Goal: Task Accomplishment & Management: Complete application form

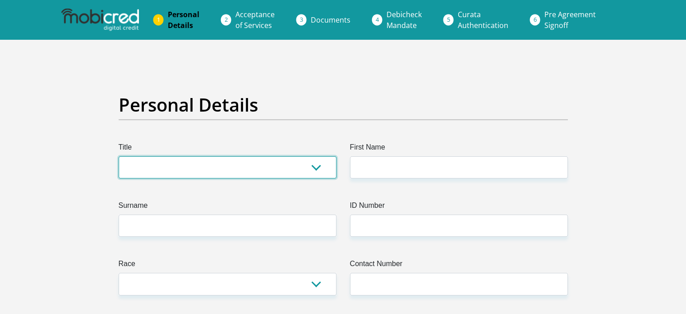
click at [290, 163] on select "Mr Ms Mrs Dr Other" at bounding box center [228, 167] width 218 height 22
select select "Mrs"
click at [119, 156] on select "Mr Ms Mrs Dr Other" at bounding box center [228, 167] width 218 height 22
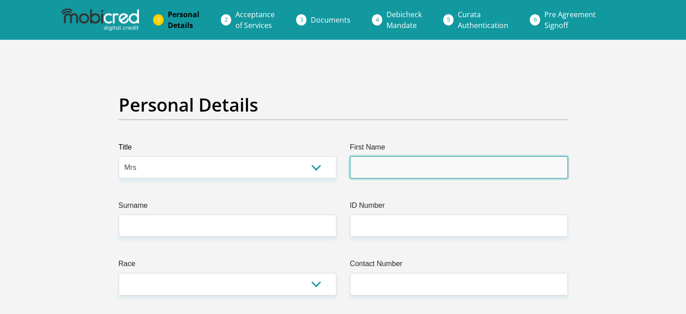
click at [388, 167] on input "First Name" at bounding box center [459, 167] width 218 height 22
type input "Lindiwe"
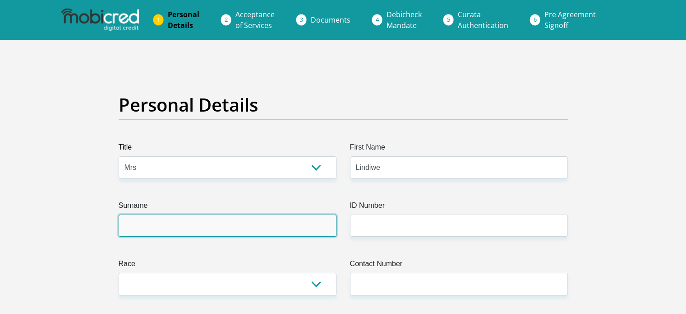
type input "Mangwani"
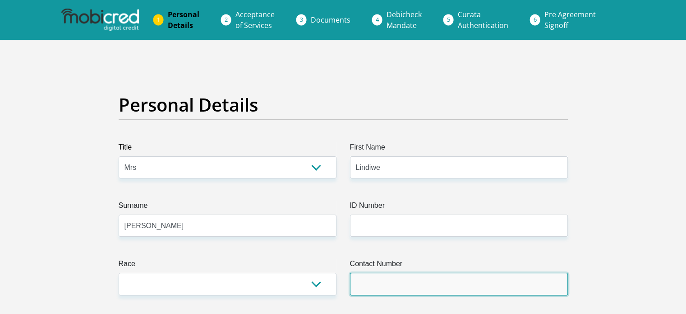
type input "0712034805"
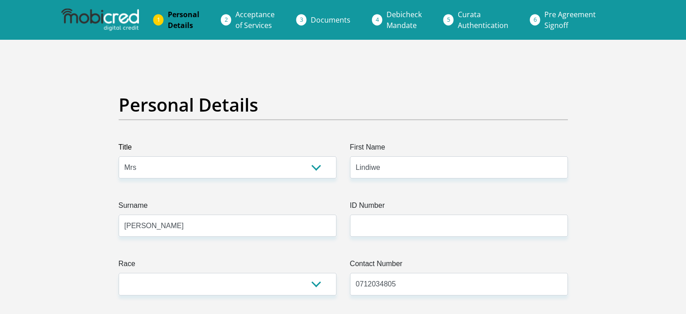
select select "ZAF"
type input "268 Kent Avenue"
type input "Ferndale"
type input "Randburg"
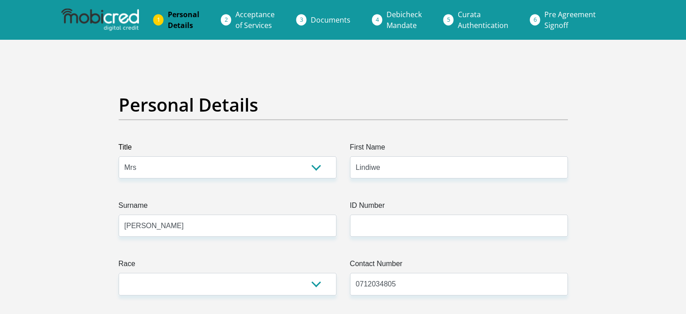
type input "Randburg"
type input "2194"
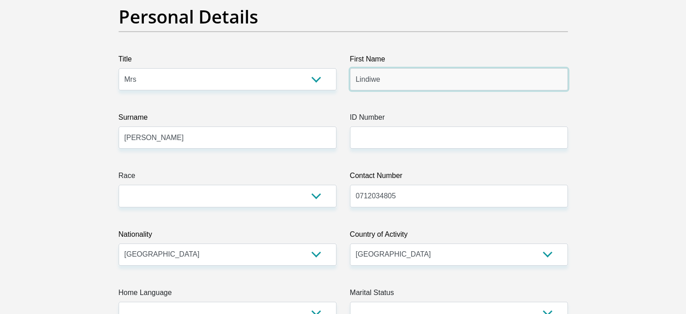
scroll to position [90, 0]
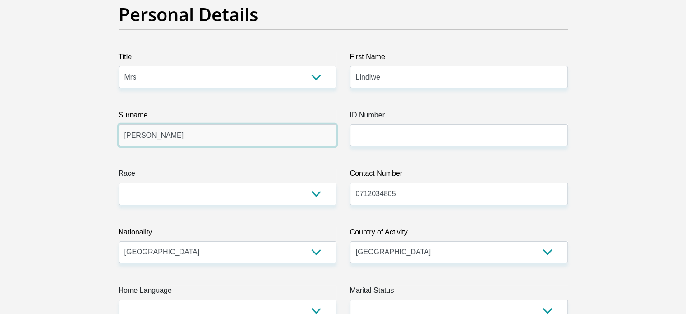
drag, startPoint x: 198, startPoint y: 136, endPoint x: 76, endPoint y: 134, distance: 122.7
type input "Mdlalose"
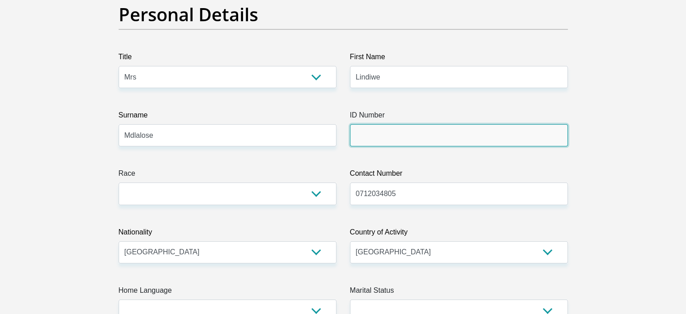
click at [406, 134] on input "ID Number" at bounding box center [459, 135] width 218 height 22
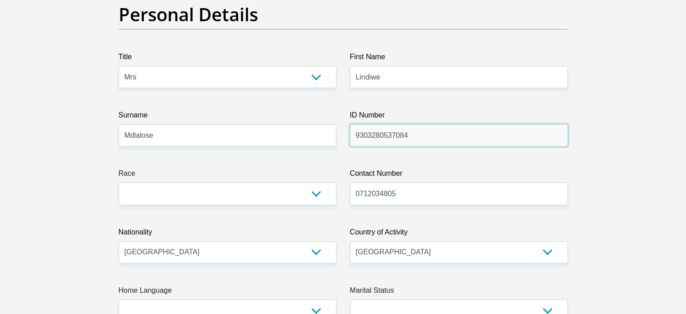
type input "9303280537084"
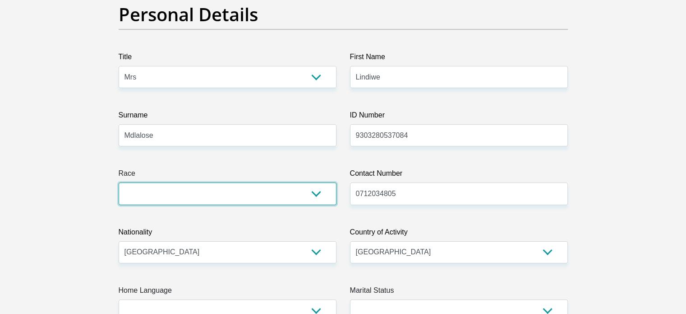
click at [281, 202] on select "Black Coloured Indian White Other" at bounding box center [228, 193] width 218 height 22
select select "1"
click at [119, 182] on select "Black Coloured Indian White Other" at bounding box center [228, 193] width 218 height 22
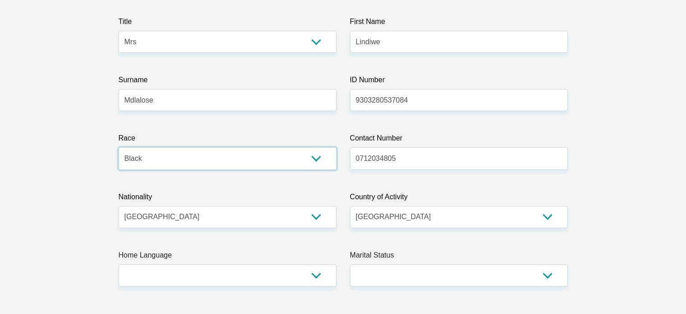
scroll to position [180, 0]
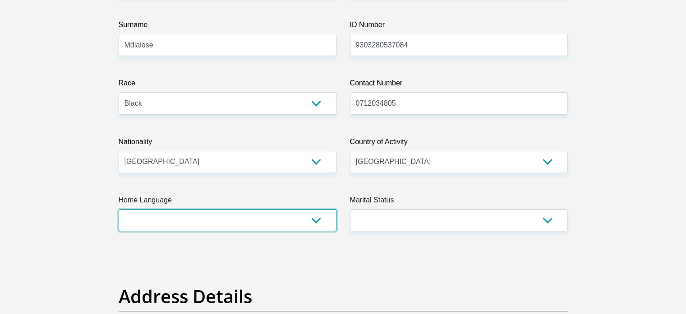
click at [297, 217] on select "Afrikaans English Sepedi South Ndebele Southern Sotho Swati Tsonga Tswana Venda…" at bounding box center [228, 220] width 218 height 22
select select "tso"
click at [119, 209] on select "Afrikaans English Sepedi South Ndebele Southern Sotho Swati Tsonga Tswana Venda…" at bounding box center [228, 220] width 218 height 22
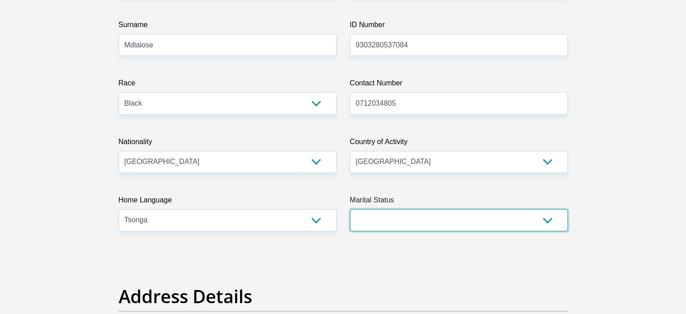
click at [394, 209] on select "Married ANC Single Divorced Widowed Married COP or Customary Law" at bounding box center [459, 220] width 218 height 22
click at [350, 209] on select "Married ANC Single Divorced Widowed Married COP or Customary Law" at bounding box center [459, 220] width 218 height 22
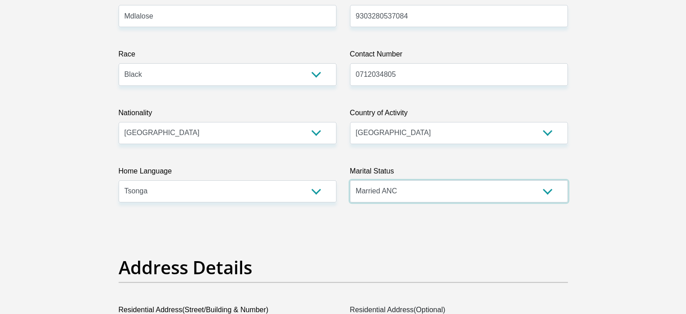
scroll to position [226, 0]
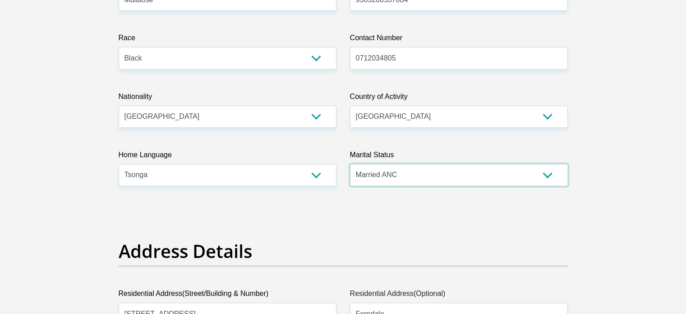
click at [397, 176] on select "Married ANC Single Divorced Widowed Married COP or Customary Law" at bounding box center [459, 175] width 218 height 22
click at [402, 173] on select "Married ANC Single Divorced Widowed Married COP or Customary Law" at bounding box center [459, 175] width 218 height 22
select select "5"
click at [350, 164] on select "Married ANC Single Divorced Widowed Married COP or Customary Law" at bounding box center [459, 175] width 218 height 22
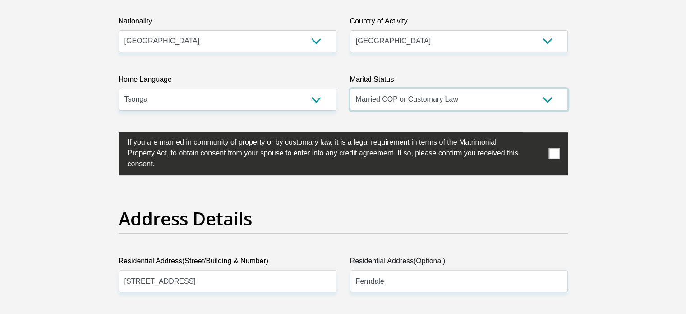
scroll to position [316, 0]
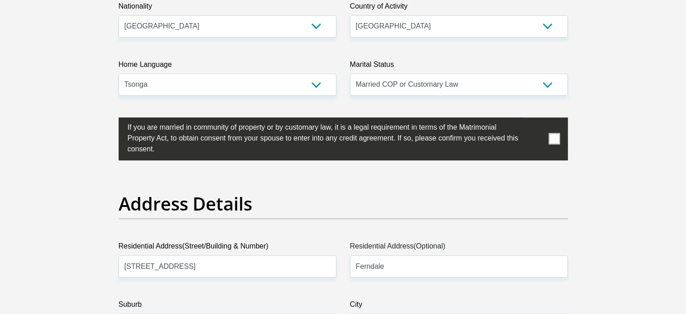
click at [555, 135] on span at bounding box center [554, 138] width 11 height 11
click at [110, 120] on input "checkbox" at bounding box center [110, 120] width 0 height 0
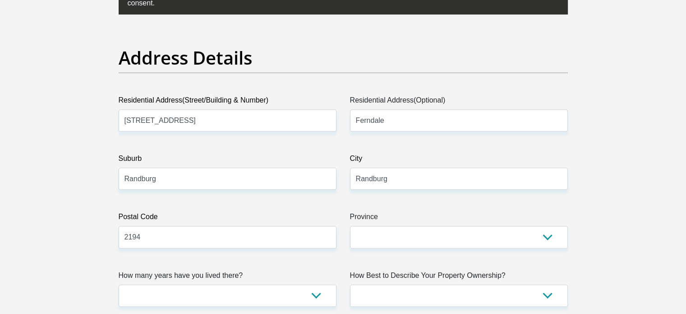
scroll to position [496, 0]
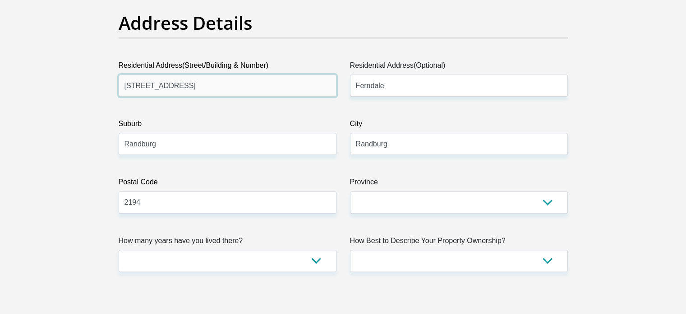
click at [236, 90] on input "268 Kent Avenue" at bounding box center [228, 85] width 218 height 22
type input "11 Candican Road"
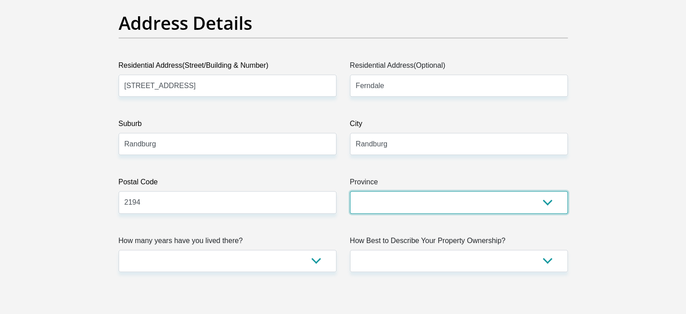
click at [391, 202] on select "Eastern Cape Free State Gauteng KwaZulu-Natal Limpopo Mpumalanga Northern Cape …" at bounding box center [459, 202] width 218 height 22
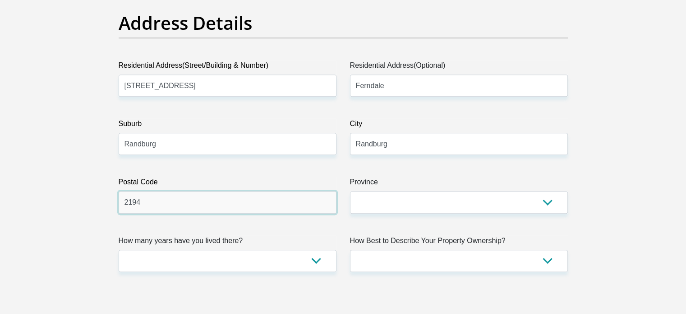
click at [257, 202] on input "2194" at bounding box center [228, 202] width 218 height 22
type input "1684"
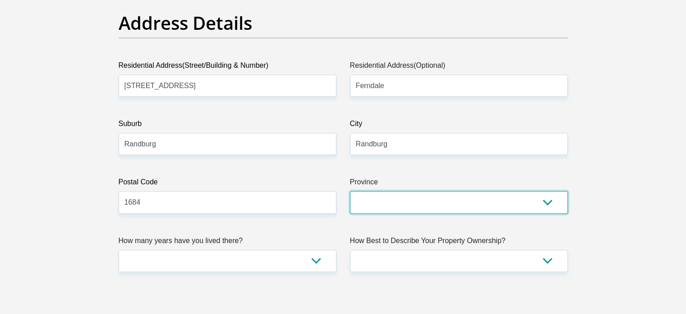
click at [371, 200] on select "Eastern Cape Free State Gauteng KwaZulu-Natal Limpopo Mpumalanga Northern Cape …" at bounding box center [459, 202] width 218 height 22
select select "Gauteng"
click at [350, 191] on select "Eastern Cape Free State Gauteng KwaZulu-Natal Limpopo Mpumalanga Northern Cape …" at bounding box center [459, 202] width 218 height 22
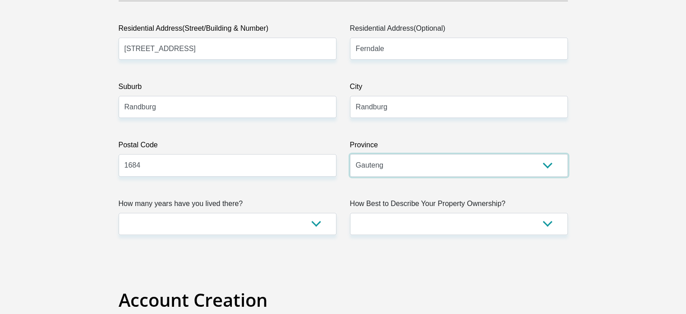
scroll to position [586, 0]
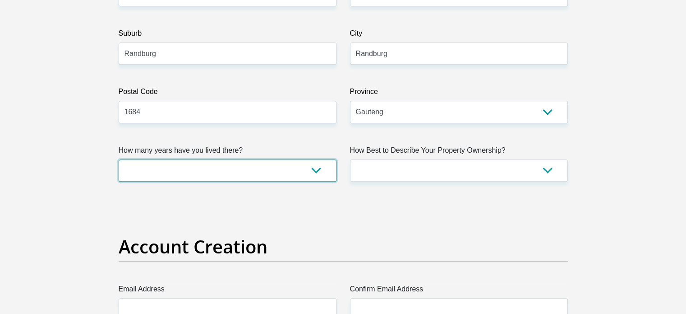
click at [305, 174] on select "less than 1 year 1-3 years 3-5 years 5+ years" at bounding box center [228, 170] width 218 height 22
select select "4"
click at [119, 159] on select "less than 1 year 1-3 years 3-5 years 5+ years" at bounding box center [228, 170] width 218 height 22
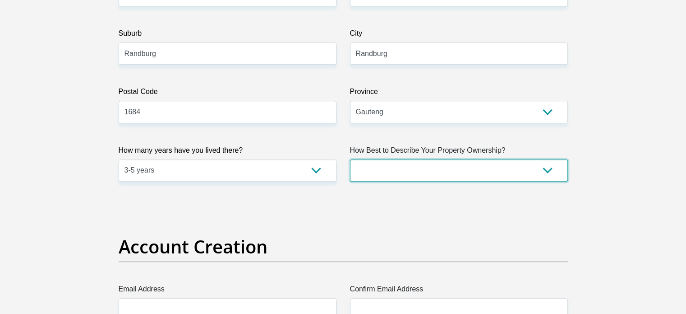
click at [380, 165] on select "Owned Rented Family Owned Company Dwelling" at bounding box center [459, 170] width 218 height 22
select select "Rented"
click at [350, 159] on select "Owned Rented Family Owned Company Dwelling" at bounding box center [459, 170] width 218 height 22
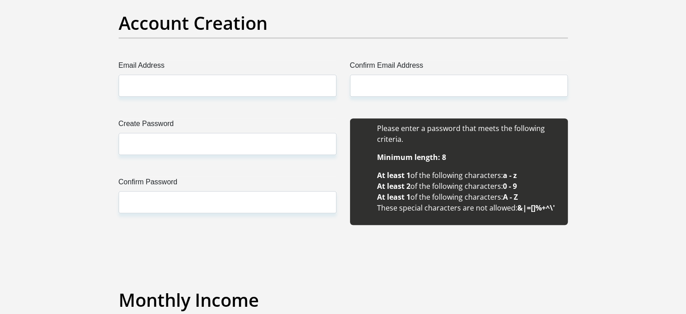
scroll to position [812, 0]
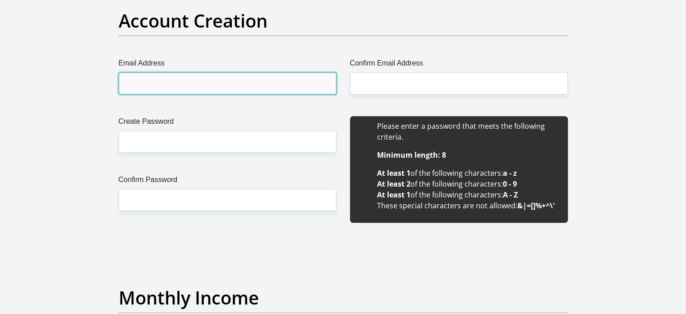
click at [281, 77] on input "Email Address" at bounding box center [228, 83] width 218 height 22
type input "barbralindiwemangwani@gmail.com"
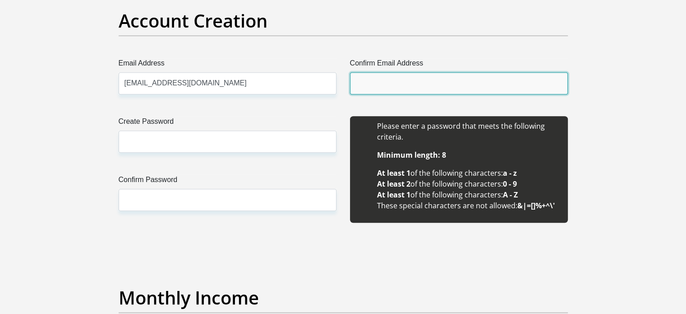
type input "barbralindiwemangwani@gmail.com"
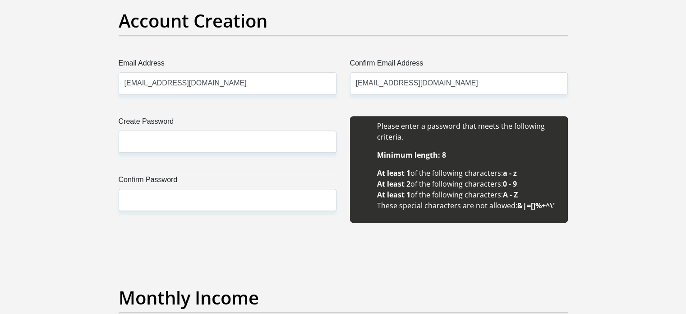
type input "Lindiwe"
type input "Mangwani"
type input "0712034805"
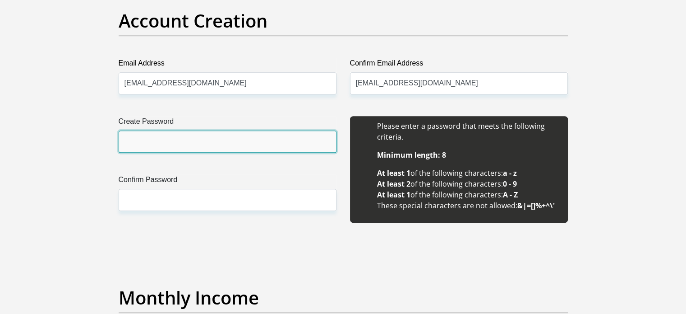
click at [221, 142] on input "Create Password" at bounding box center [228, 141] width 218 height 22
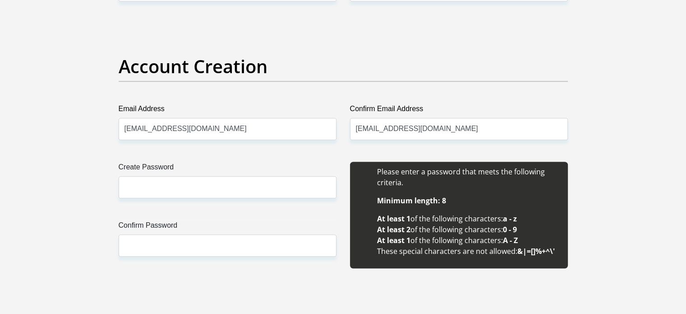
scroll to position [722, 0]
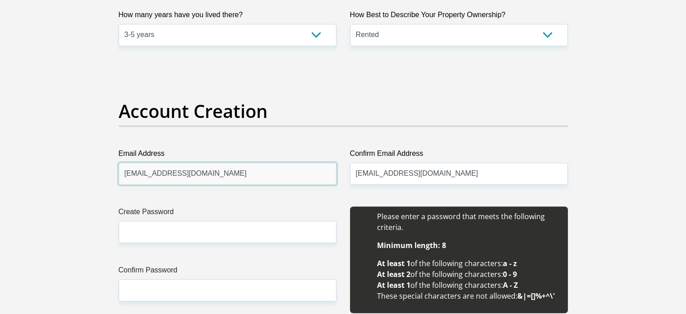
drag, startPoint x: 271, startPoint y: 171, endPoint x: 47, endPoint y: 174, distance: 223.8
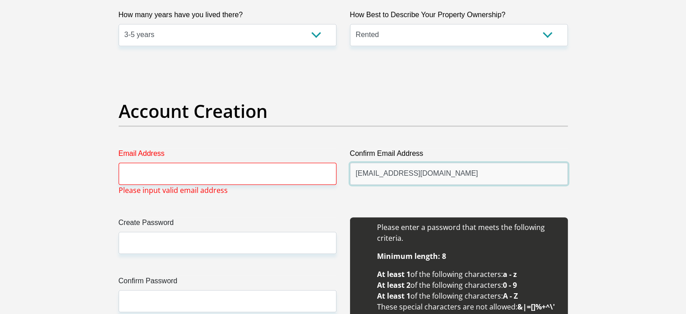
drag, startPoint x: 450, startPoint y: 183, endPoint x: 287, endPoint y: 184, distance: 163.3
click at [509, 171] on input "barbralindiwemangwani@gmail.com" at bounding box center [459, 173] width 218 height 22
click at [500, 177] on input "barbralindiwemangwani@gmail.com" at bounding box center [459, 173] width 218 height 22
click at [493, 182] on input "barbralindiwemangwani@gmail.com" at bounding box center [459, 173] width 218 height 22
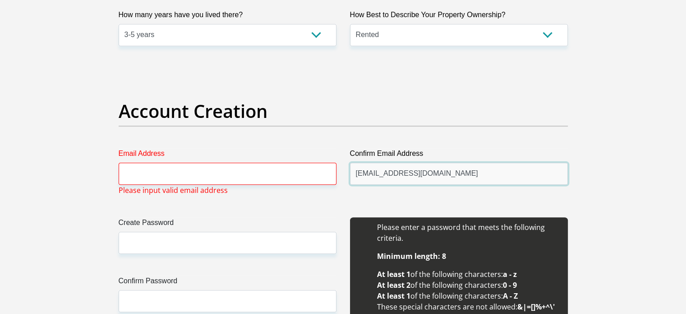
click at [489, 177] on input "barbralindiwemangwani@gmail.com" at bounding box center [459, 173] width 218 height 22
drag, startPoint x: 485, startPoint y: 176, endPoint x: 330, endPoint y: 168, distance: 155.4
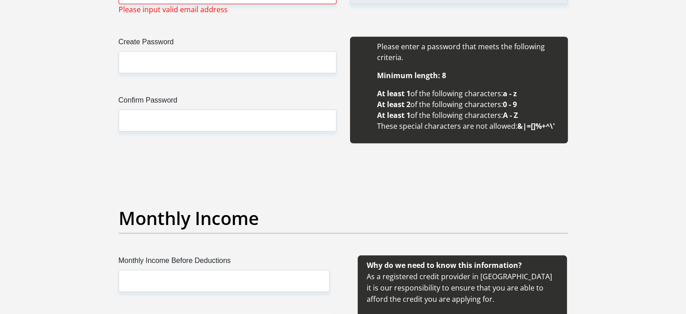
click at [304, 222] on h2 "Monthly Income" at bounding box center [343, 218] width 449 height 22
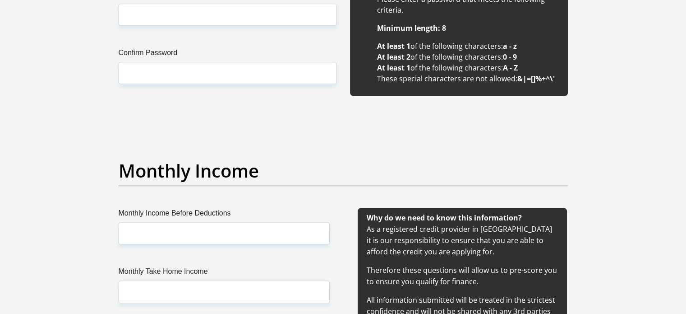
scroll to position [1038, 0]
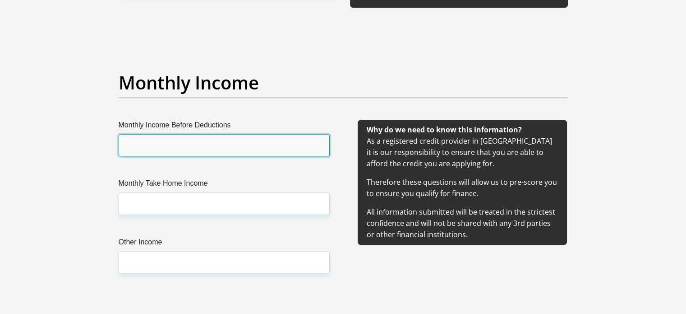
click at [256, 144] on input "Monthly Income Before Deductions" at bounding box center [224, 145] width 211 height 22
type input "35000"
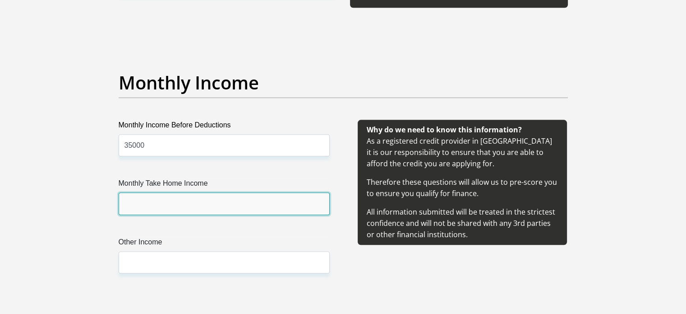
click at [170, 200] on input "Monthly Take Home Income" at bounding box center [224, 203] width 211 height 22
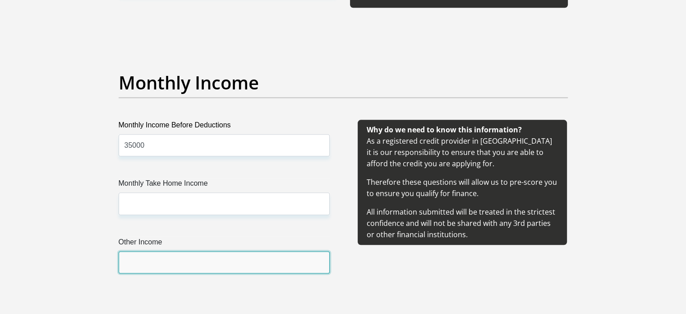
click at [192, 255] on input "Other Income" at bounding box center [224, 262] width 211 height 22
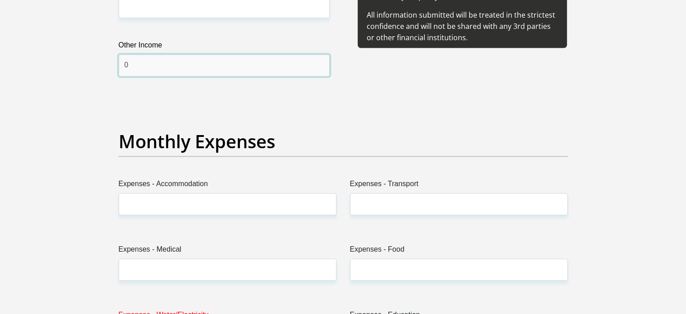
scroll to position [1263, 0]
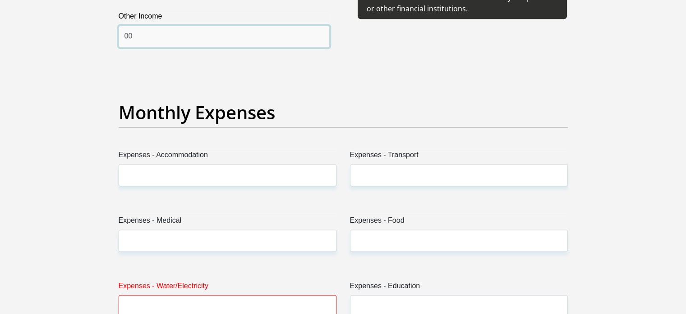
type input "00"
click at [273, 185] on div "Expenses - Accommodation" at bounding box center [227, 171] width 231 height 44
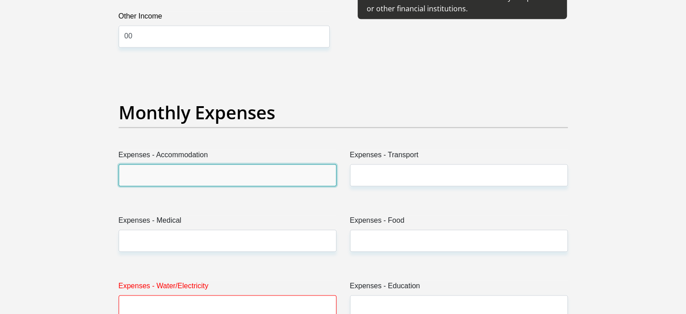
click at [266, 172] on input "Expenses - Accommodation" at bounding box center [228, 175] width 218 height 22
type input "1500"
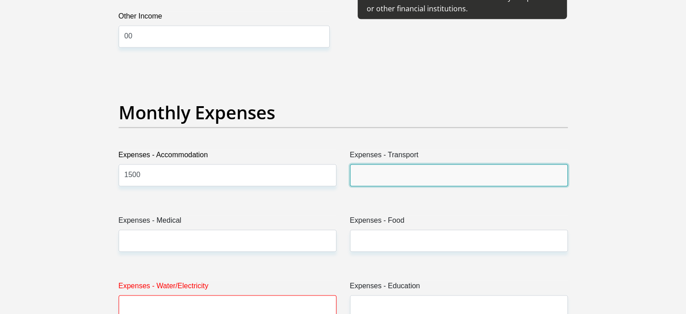
click at [383, 170] on input "Expenses - Transport" at bounding box center [459, 175] width 218 height 22
type input "2000"
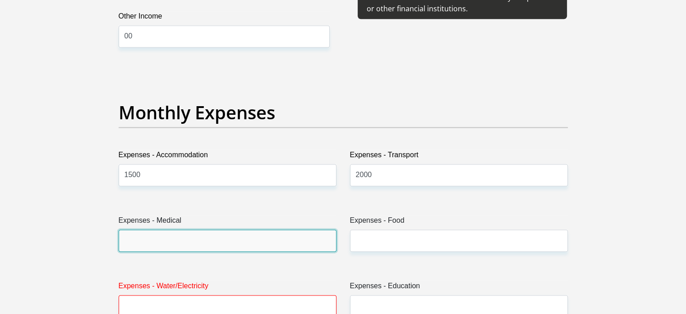
click at [221, 241] on input "Expenses - Medical" at bounding box center [228, 240] width 218 height 22
type input "0"
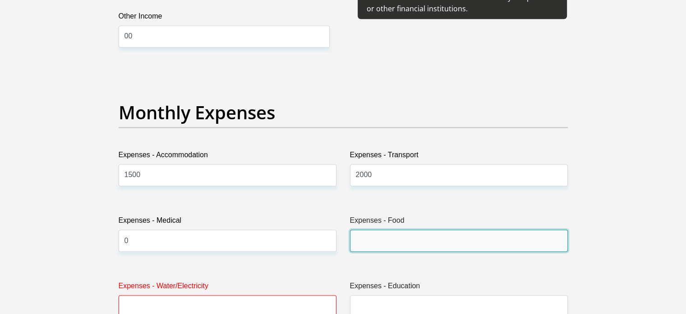
click at [375, 232] on input "Expenses - Food" at bounding box center [459, 240] width 218 height 22
type input "0"
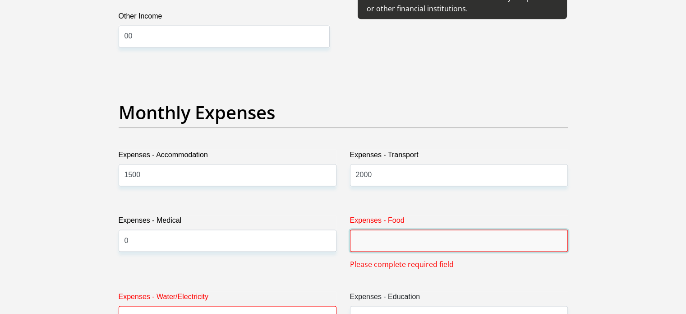
click at [407, 239] on input "Expenses - Food" at bounding box center [459, 240] width 218 height 22
type input "2000"
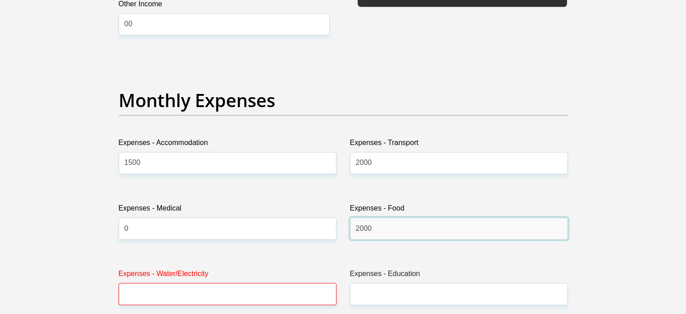
scroll to position [1398, 0]
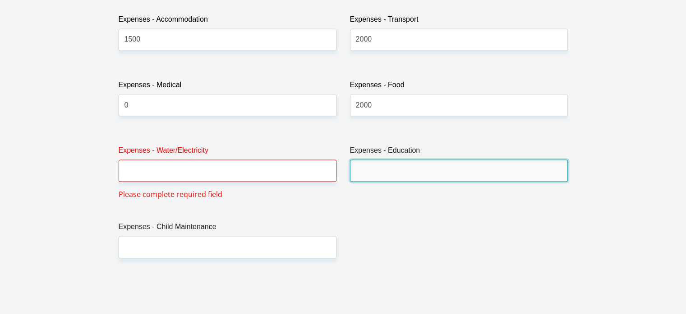
click at [383, 175] on input "Expenses - Education" at bounding box center [459, 170] width 218 height 22
type input "5000"
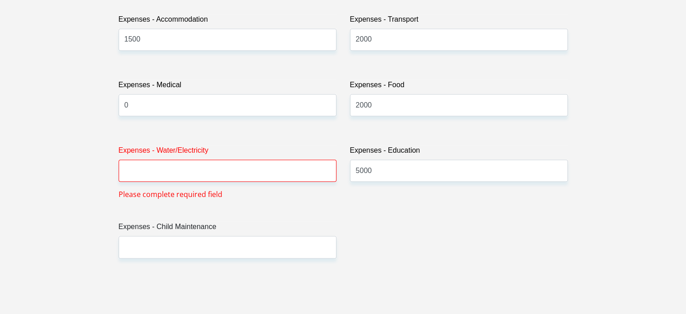
click at [235, 183] on div "Expenses - Water/Electricity Please complete required field" at bounding box center [227, 172] width 231 height 55
click at [234, 169] on input "Expenses - Water/Electricity" at bounding box center [228, 170] width 218 height 22
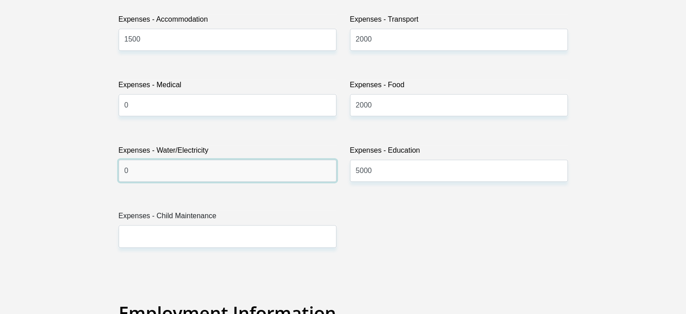
type input "0"
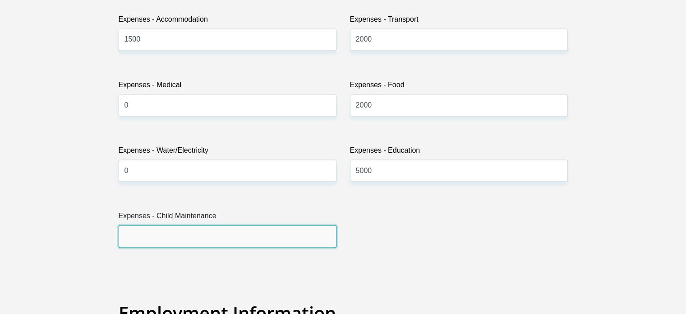
click at [181, 229] on input "Expenses - Child Maintenance" at bounding box center [228, 236] width 218 height 22
type input "3000"
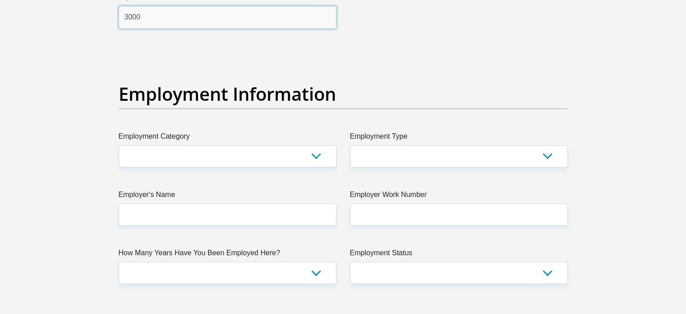
scroll to position [1624, 0]
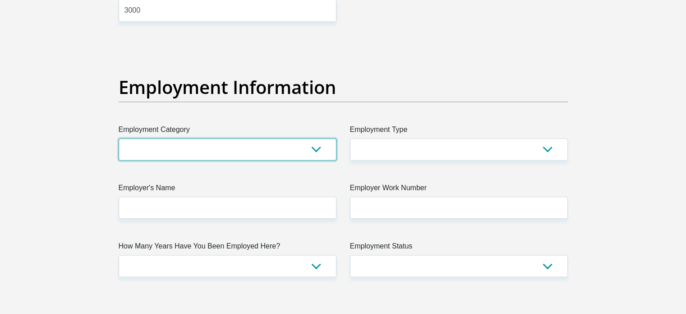
click at [267, 153] on select "AGRICULTURE ALCOHOL & TOBACCO CONSTRUCTION MATERIALS METALLURGY EQUIPMENT FOR R…" at bounding box center [228, 149] width 218 height 22
select select "32"
click at [119, 138] on select "AGRICULTURE ALCOHOL & TOBACCO CONSTRUCTION MATERIALS METALLURGY EQUIPMENT FOR R…" at bounding box center [228, 149] width 218 height 22
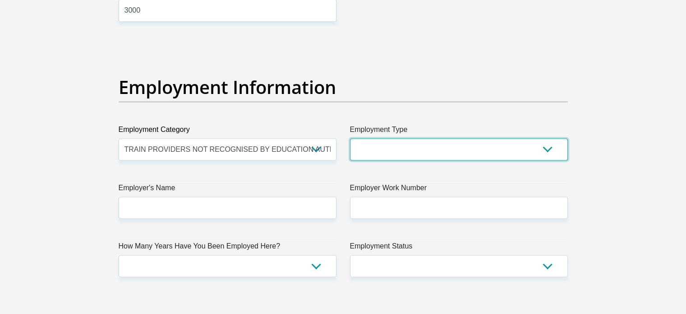
click at [397, 148] on select "College/Lecturer Craft Seller Creative Driver Executive Farmer Forces - Non Com…" at bounding box center [459, 149] width 218 height 22
select select "Manager"
click at [350, 138] on select "College/Lecturer Craft Seller Creative Driver Executive Farmer Forces - Non Com…" at bounding box center [459, 149] width 218 height 22
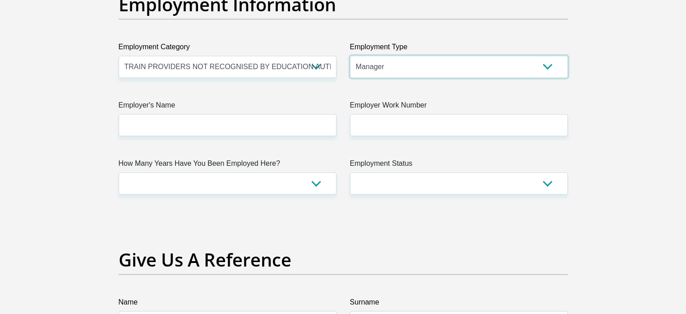
scroll to position [1714, 0]
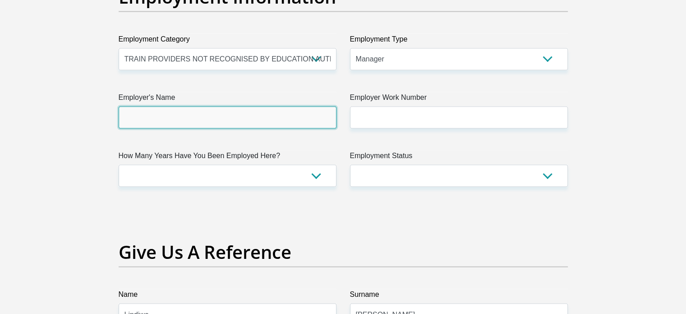
click at [278, 106] on input "Employer's Name" at bounding box center [228, 117] width 218 height 22
type input "SignaAcademy"
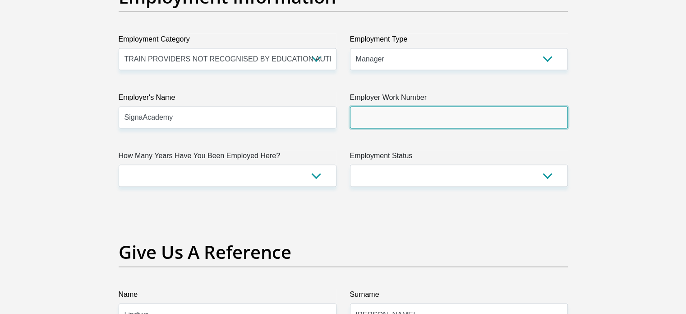
click at [374, 117] on input "Employer Work Number" at bounding box center [459, 117] width 218 height 22
type input "0793547819"
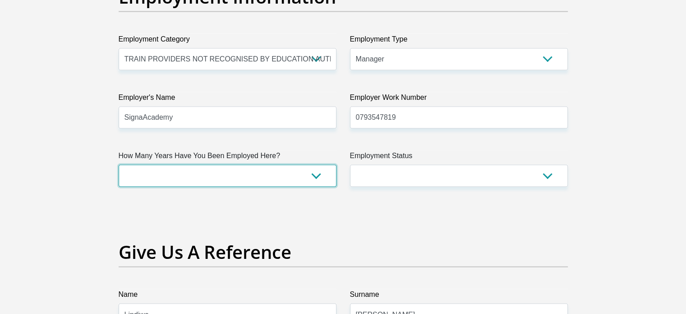
click at [263, 180] on select "less than 1 year 1-3 years 3-5 years 5+ years" at bounding box center [228, 175] width 218 height 22
select select "48"
click at [119, 164] on select "less than 1 year 1-3 years 3-5 years 5+ years" at bounding box center [228, 175] width 218 height 22
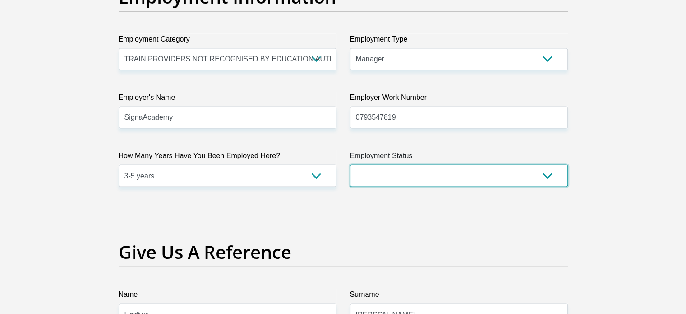
click at [390, 171] on select "Permanent/Full-time Part-time/Casual Contract Worker Self-Employed Housewife Re…" at bounding box center [459, 175] width 218 height 22
select select "1"
click at [350, 164] on select "Permanent/Full-time Part-time/Casual Contract Worker Self-Employed Housewife Re…" at bounding box center [459, 175] width 218 height 22
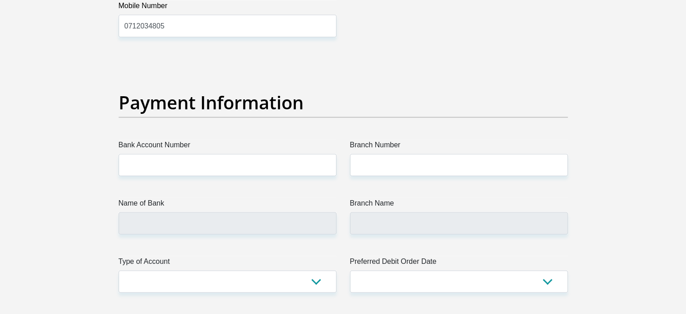
scroll to position [2075, 0]
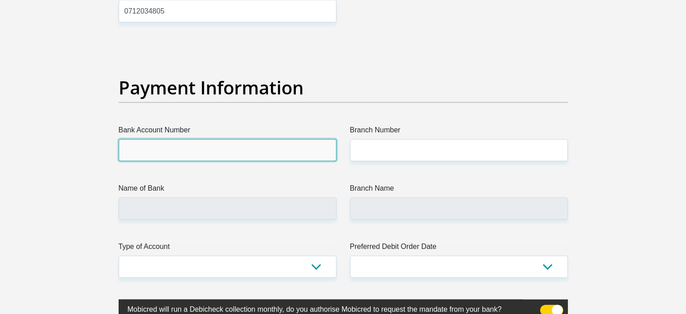
click at [231, 148] on input "Bank Account Number" at bounding box center [228, 150] width 218 height 22
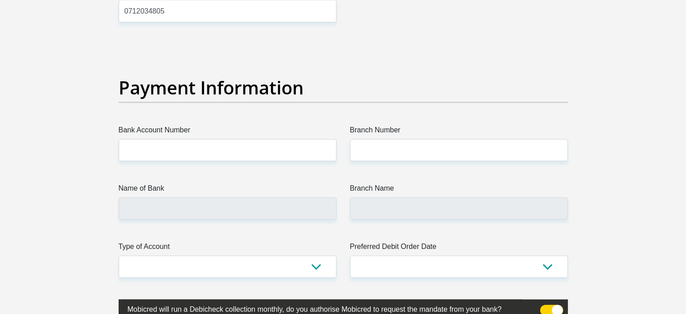
click at [217, 187] on label "Name of Bank" at bounding box center [228, 190] width 218 height 14
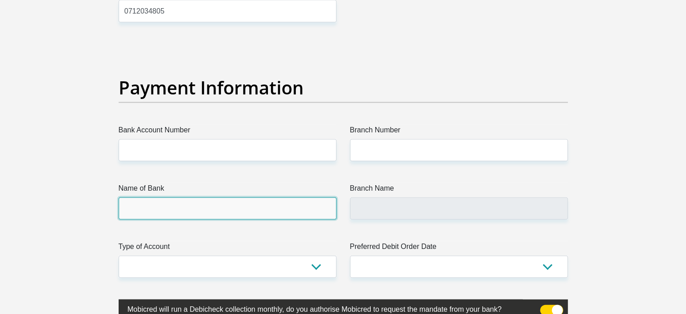
click at [217, 197] on input "Name of Bank" at bounding box center [228, 208] width 218 height 22
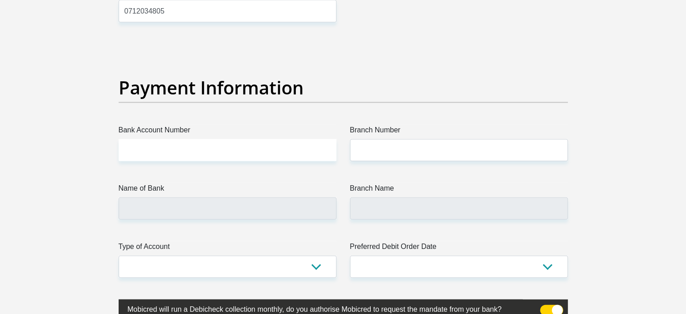
click at [210, 147] on input "Bank Account Number" at bounding box center [228, 150] width 218 height 22
click at [381, 136] on label "Branch Number" at bounding box center [459, 132] width 218 height 14
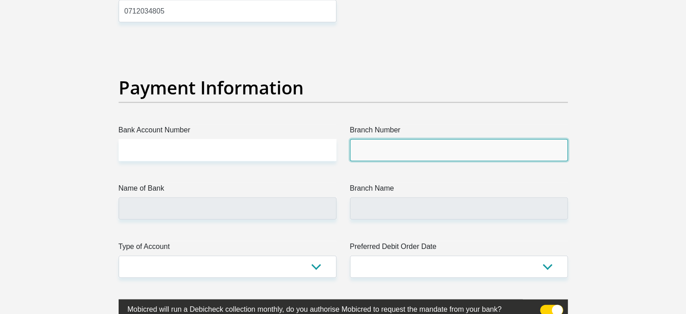
click at [381, 139] on input "Branch Number" at bounding box center [459, 150] width 218 height 22
click at [374, 148] on input "Branch Number" at bounding box center [459, 150] width 218 height 22
type input "470010"
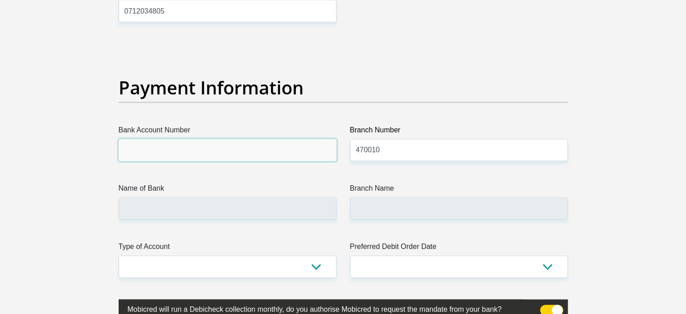
click at [265, 153] on input "Bank Account Number" at bounding box center [228, 150] width 218 height 22
type input "CAPITEC BANK LIMITED"
type input "CAPITEC BANK CPC"
type input "1683478647"
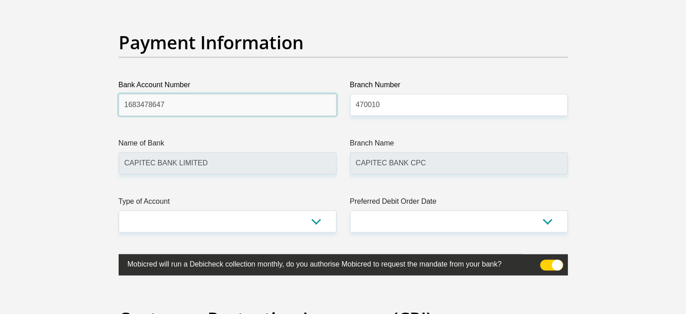
scroll to position [2165, 0]
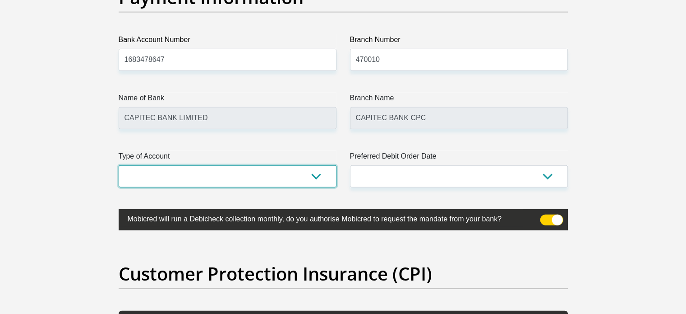
click at [328, 169] on select "Cheque Savings" at bounding box center [228, 176] width 218 height 22
click at [119, 165] on select "Cheque Savings" at bounding box center [228, 176] width 218 height 22
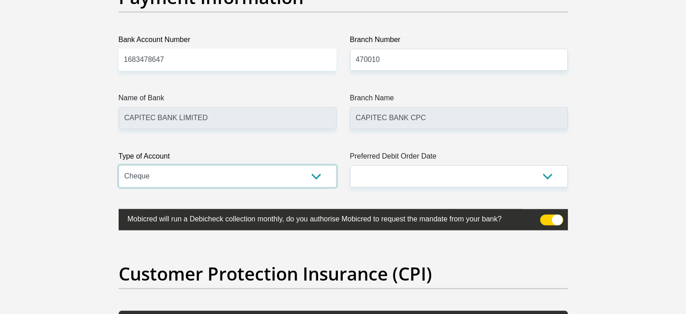
click at [248, 175] on select "Cheque Savings" at bounding box center [228, 176] width 218 height 22
click at [119, 165] on select "Cheque Savings" at bounding box center [228, 176] width 218 height 22
drag, startPoint x: 226, startPoint y: 166, endPoint x: 224, endPoint y: 171, distance: 5.3
click at [226, 166] on select "Cheque Savings" at bounding box center [228, 176] width 218 height 22
select select "SAV"
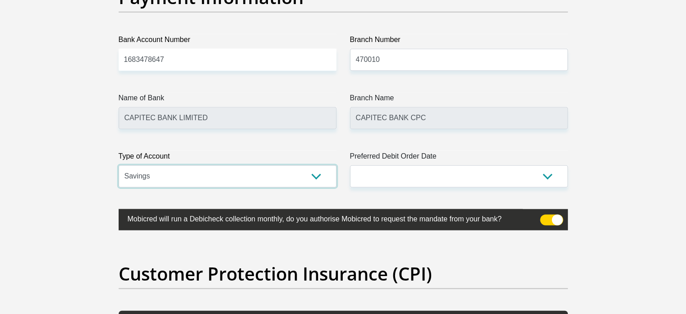
click at [119, 165] on select "Cheque Savings" at bounding box center [228, 176] width 218 height 22
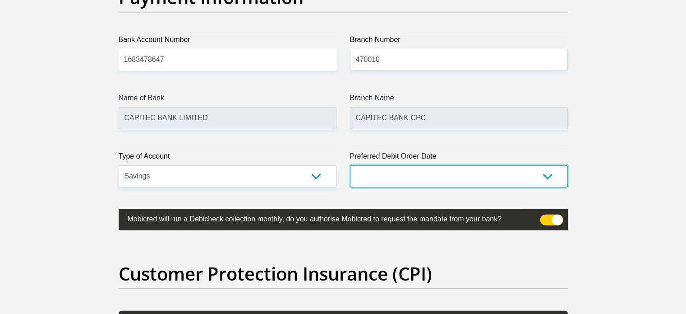
click at [361, 180] on select "1st 2nd 3rd 4th 5th 7th 18th 19th 20th 21st 22nd 23rd 24th 25th 26th 27th 28th …" at bounding box center [459, 176] width 218 height 22
select select "26"
click at [350, 165] on select "1st 2nd 3rd 4th 5th 7th 18th 19th 20th 21st 22nd 23rd 24th 25th 26th 27th 28th …" at bounding box center [459, 176] width 218 height 22
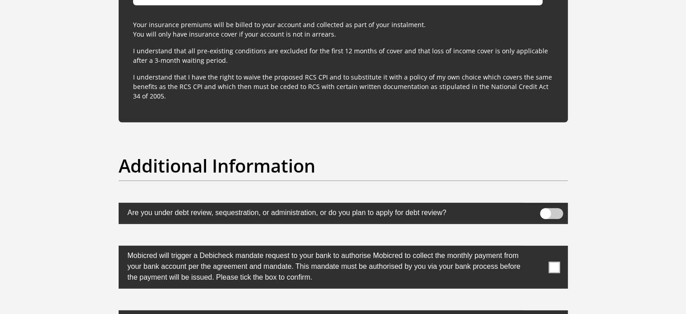
scroll to position [2752, 0]
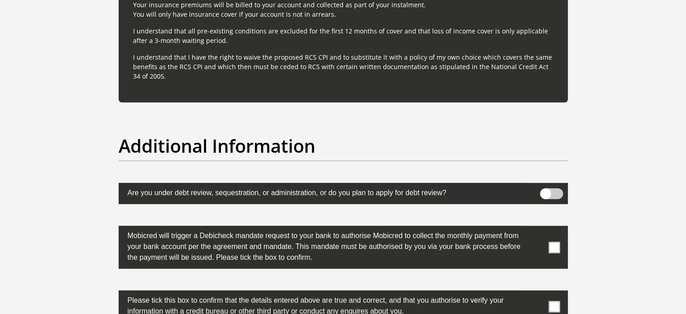
click at [556, 242] on span at bounding box center [554, 246] width 11 height 11
click at [536, 228] on input "checkbox" at bounding box center [536, 228] width 0 height 0
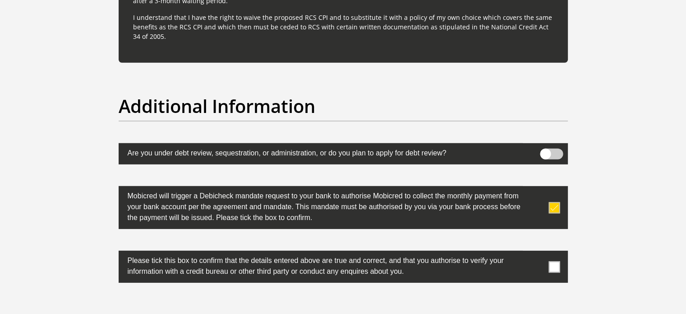
scroll to position [2842, 0]
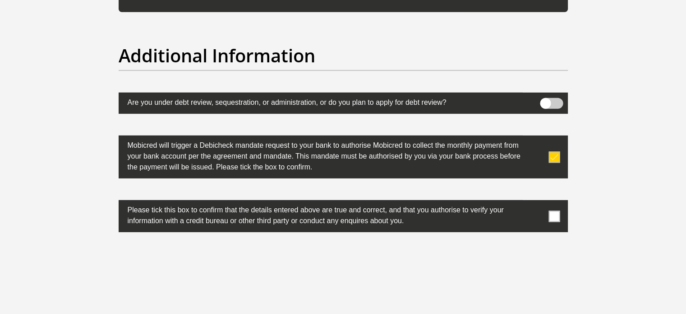
click at [556, 213] on span at bounding box center [554, 215] width 11 height 11
click at [536, 202] on input "checkbox" at bounding box center [536, 202] width 0 height 0
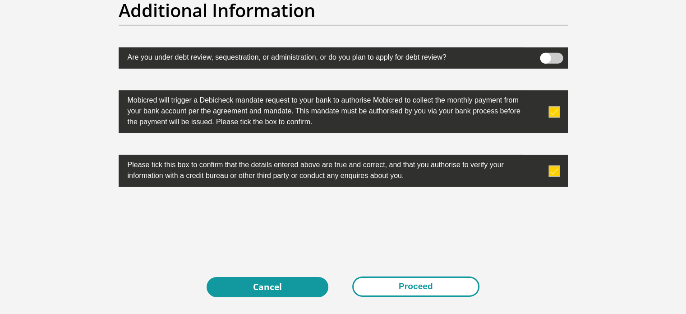
click at [408, 285] on button "Proceed" at bounding box center [415, 286] width 127 height 20
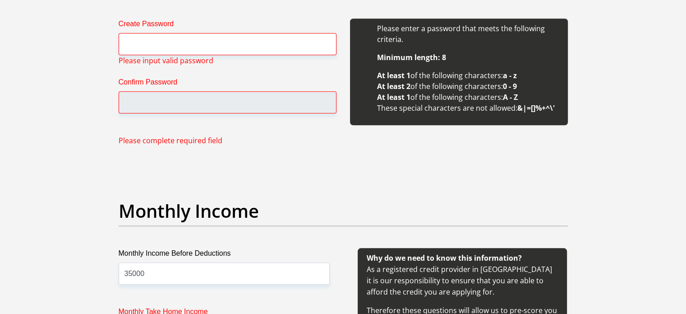
scroll to position [1010, 0]
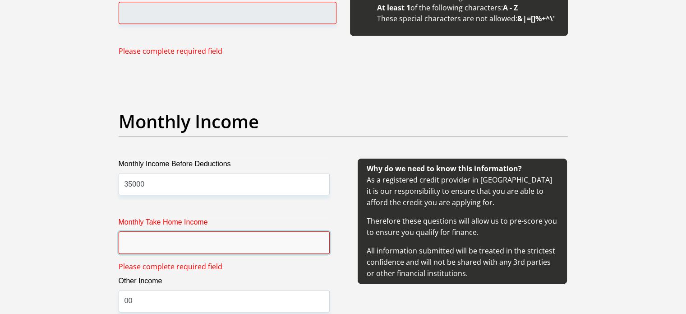
click at [279, 246] on input "Monthly Take Home Income" at bounding box center [224, 242] width 211 height 22
type input "26800"
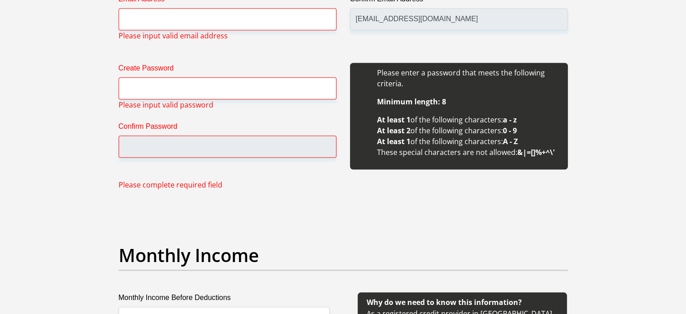
scroll to position [874, 0]
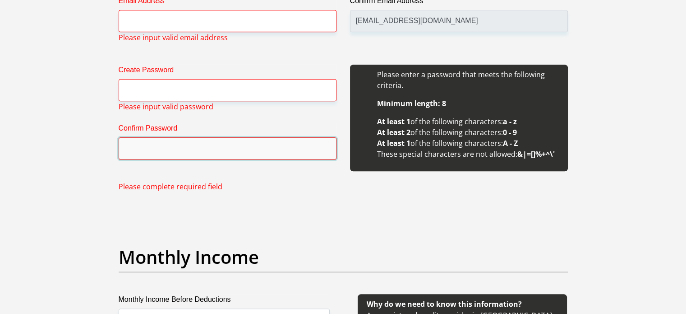
click at [206, 150] on input "Confirm Password" at bounding box center [228, 148] width 218 height 22
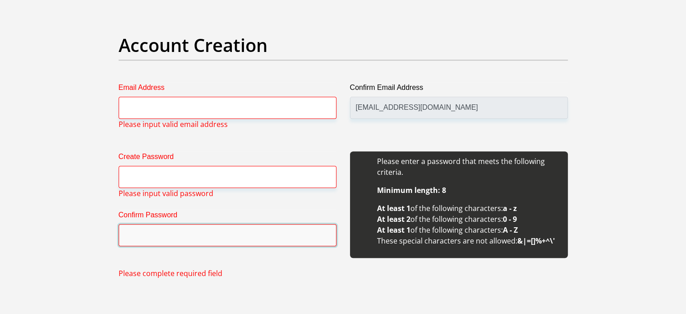
scroll to position [784, 0]
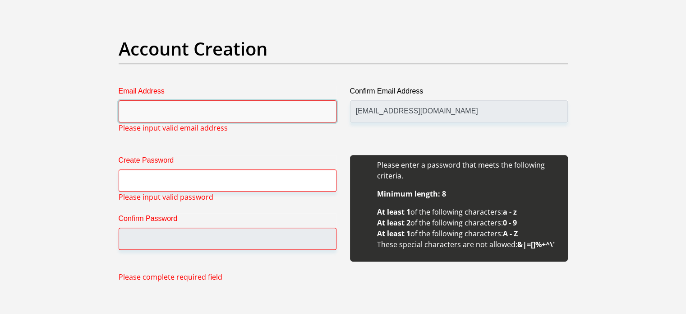
click at [222, 107] on input "Email Address" at bounding box center [228, 111] width 218 height 22
type input "barbralindiwemangwani@gmail.com"
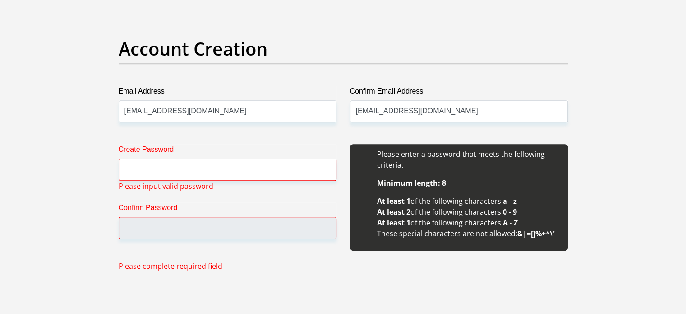
drag, startPoint x: 183, startPoint y: 186, endPoint x: 182, endPoint y: 181, distance: 4.5
click at [182, 185] on span "Please input valid password" at bounding box center [166, 185] width 95 height 11
click at [177, 161] on input "Create Password" at bounding box center [228, 169] width 218 height 22
type input "93@Lindiwe"
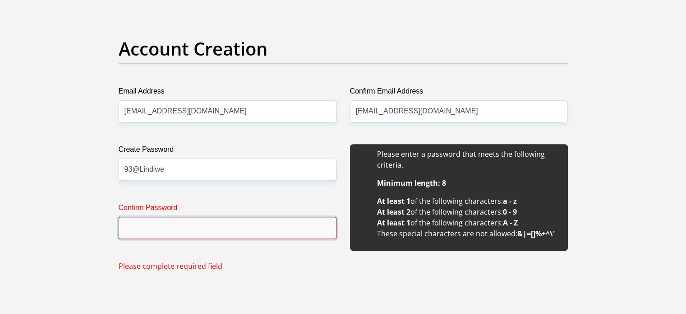
click at [174, 231] on input "Confirm Password" at bounding box center [228, 228] width 218 height 22
type input "93@Lindiwe"
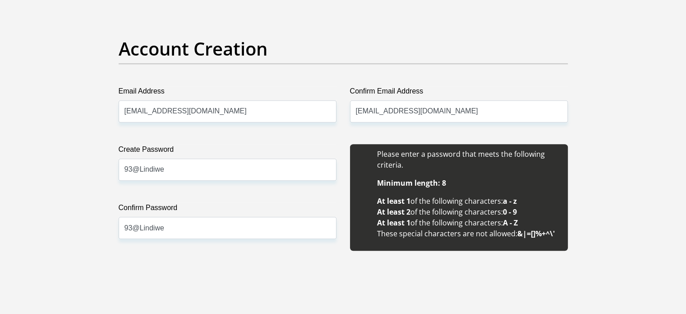
click at [251, 259] on div "Create Password 93@Lindiwe Please input valid password Confirm Password 93@Lind…" at bounding box center [227, 202] width 231 height 116
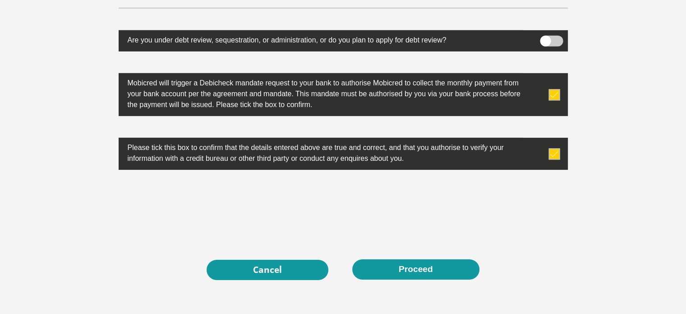
scroll to position [2964, 0]
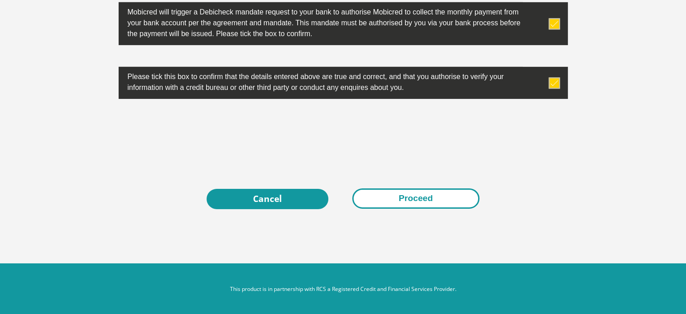
click at [391, 200] on button "Proceed" at bounding box center [415, 198] width 127 height 20
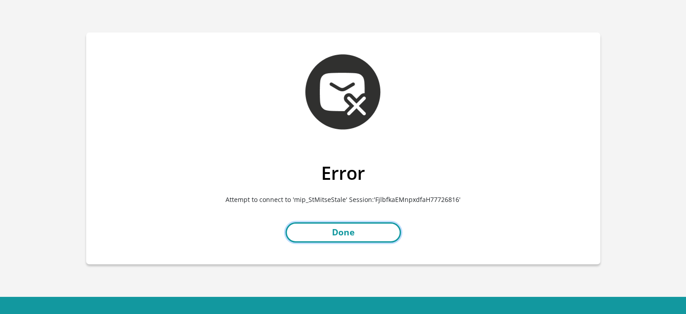
click at [361, 232] on link "Done" at bounding box center [343, 232] width 115 height 20
